Goal: Find specific page/section: Find specific page/section

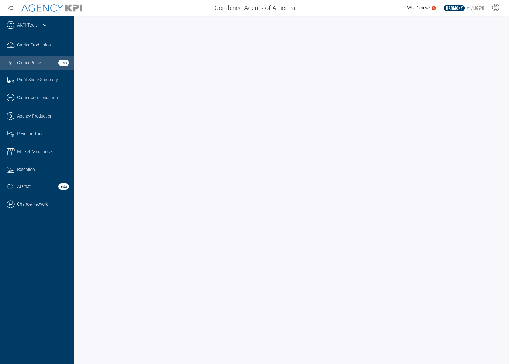
click at [29, 67] on link "Graph Stats Streamline Icon: https://streamlinehq.com Carrier Pulse Beta" at bounding box center [37, 63] width 74 height 14
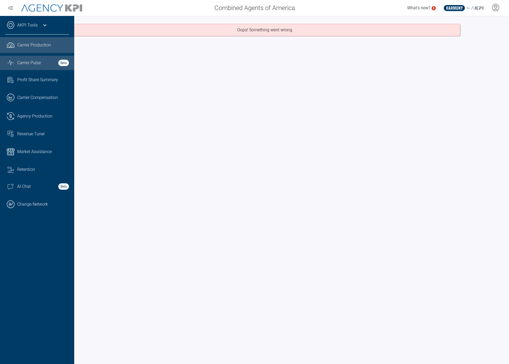
click at [33, 45] on span "Carrier Production" at bounding box center [34, 45] width 34 height 6
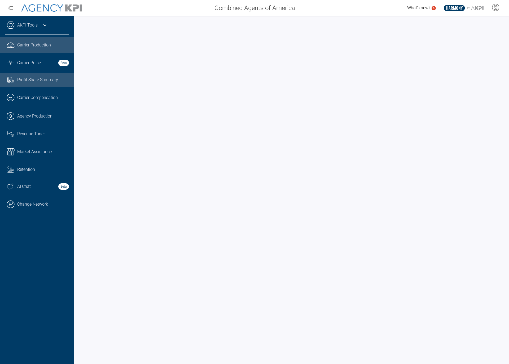
click at [39, 82] on span "Profit Share Summary" at bounding box center [37, 80] width 41 height 6
click at [42, 42] on span "Carrier Production" at bounding box center [34, 45] width 34 height 6
click at [36, 77] on span "Profit Share Summary" at bounding box center [37, 80] width 41 height 6
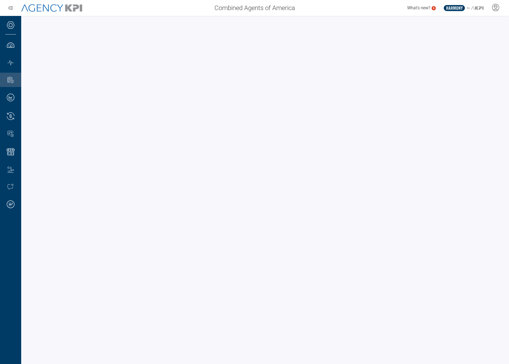
click at [140, 14] on div "Combined Agents of America What's new? 5 .st0{fill:#003B66;} .st1{fill:#FFFFFF;…" at bounding box center [254, 8] width 509 height 16
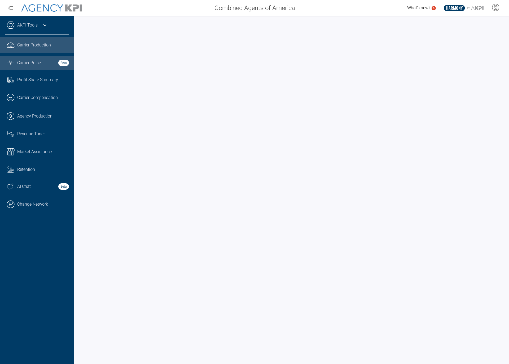
click at [19, 65] on span "Carrier Pulse" at bounding box center [29, 63] width 24 height 6
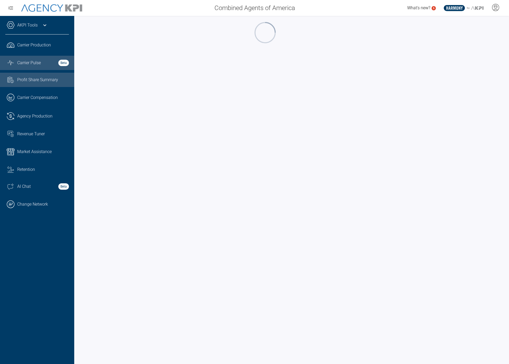
click at [29, 83] on span "Profit Share Summary" at bounding box center [37, 80] width 41 height 6
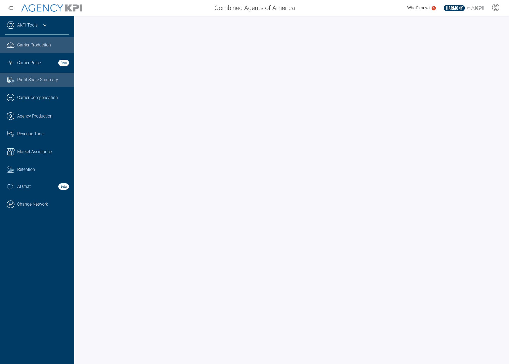
click at [17, 43] on span "Carrier Production" at bounding box center [34, 45] width 34 height 6
click at [15, 205] on link ".cls-1{fill:none;stroke:#000;stroke-linecap:round;stroke-linejoin:round;stroke-…" at bounding box center [37, 204] width 74 height 16
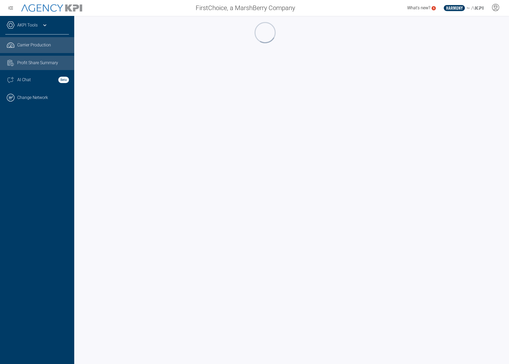
click at [16, 59] on link "Task List Cash Streamline Icon: [URL][DOMAIN_NAME] Profit Share Summary" at bounding box center [37, 63] width 74 height 14
click at [18, 102] on link ".cls-1{fill:none;stroke:#000;stroke-linecap:round;stroke-linejoin:round;stroke-…" at bounding box center [37, 98] width 74 height 16
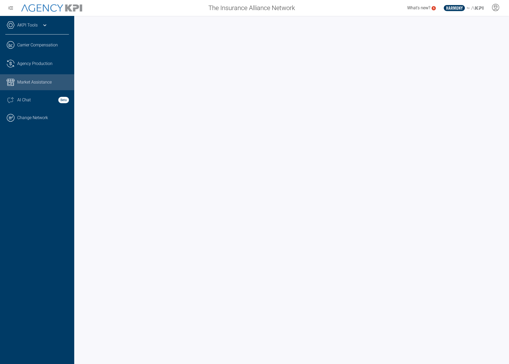
click at [31, 25] on link "AKPI Tools" at bounding box center [27, 25] width 20 height 6
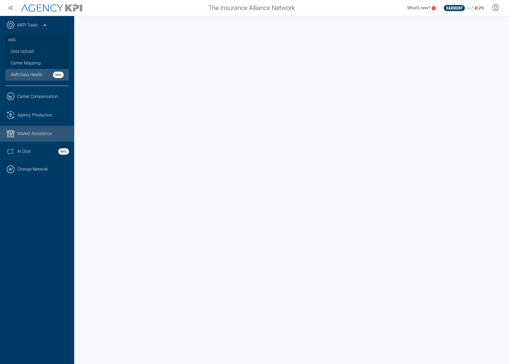
click at [35, 72] on span "AMS Data Health" at bounding box center [27, 75] width 32 height 6
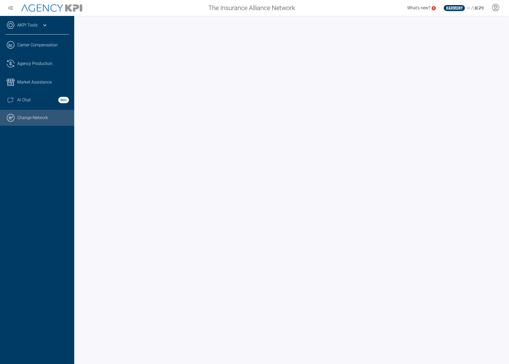
click at [41, 112] on link ".cls-1{fill:none;stroke:#000;stroke-linecap:round;stroke-linejoin:round;stroke-…" at bounding box center [37, 118] width 74 height 16
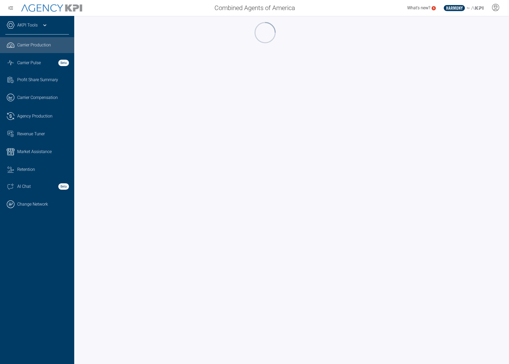
click at [19, 24] on link "AKPI Tools" at bounding box center [27, 25] width 20 height 6
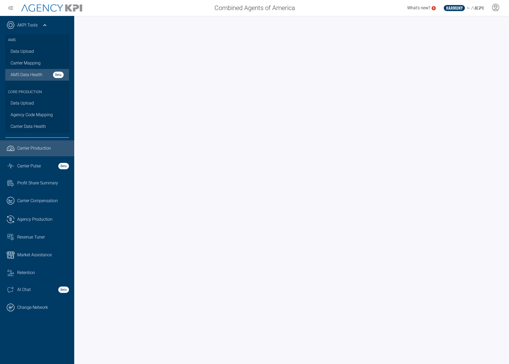
click at [28, 75] on span "AMS Data Health" at bounding box center [27, 75] width 32 height 6
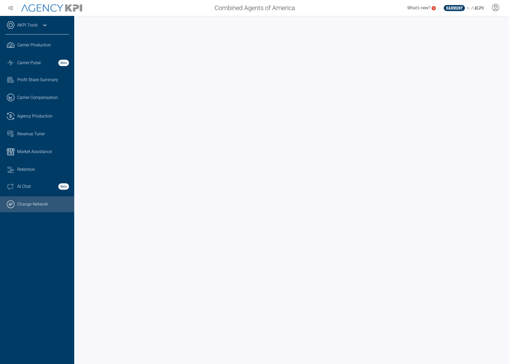
click at [14, 206] on icon ".cls-1{fill:none;stroke:#000;stroke-linecap:round;stroke-linejoin:round;stroke-…" at bounding box center [11, 204] width 8 height 8
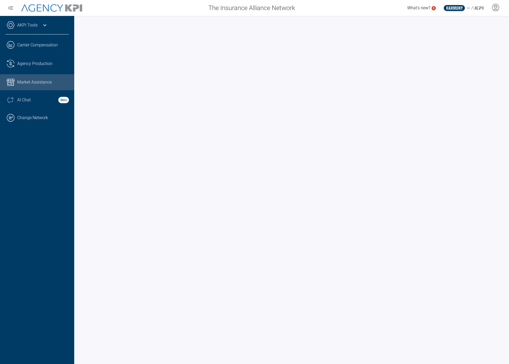
click at [39, 20] on div "AKPI Tools AMS Data Upload Carrier Mapping AMS Data Health Beta .cls-1{fill:non…" at bounding box center [37, 190] width 74 height 348
click at [34, 30] on div "AKPI Tools" at bounding box center [37, 27] width 64 height 13
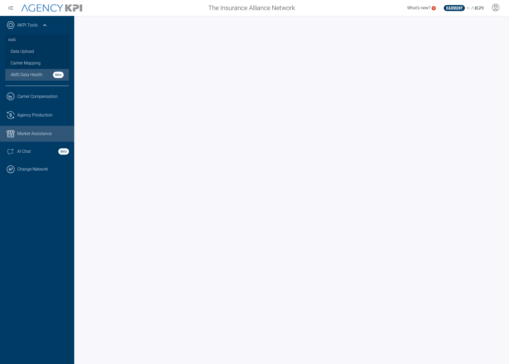
click at [28, 72] on span "AMS Data Health" at bounding box center [27, 75] width 32 height 6
